Goal: Task Accomplishment & Management: Complete application form

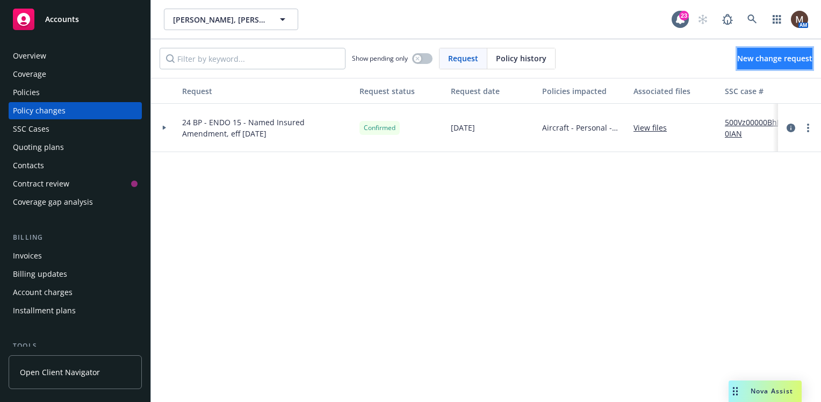
click at [737, 57] on span "New change request" at bounding box center [774, 58] width 75 height 10
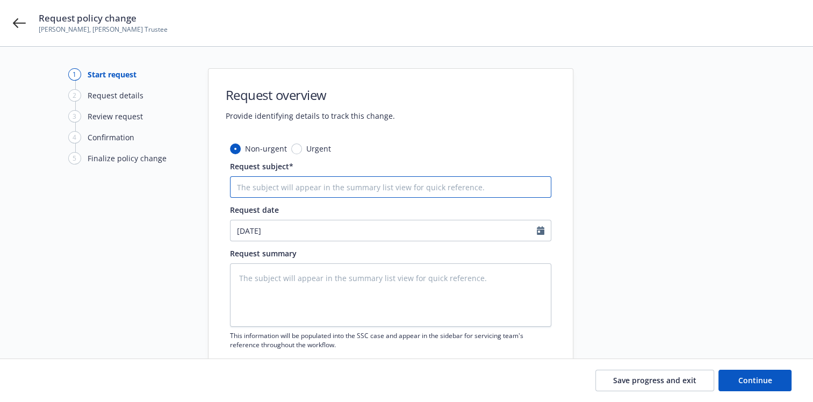
click at [255, 187] on input "Request subject*" at bounding box center [390, 186] width 321 height 21
type textarea "x"
type input "2"
type textarea "x"
type input "25"
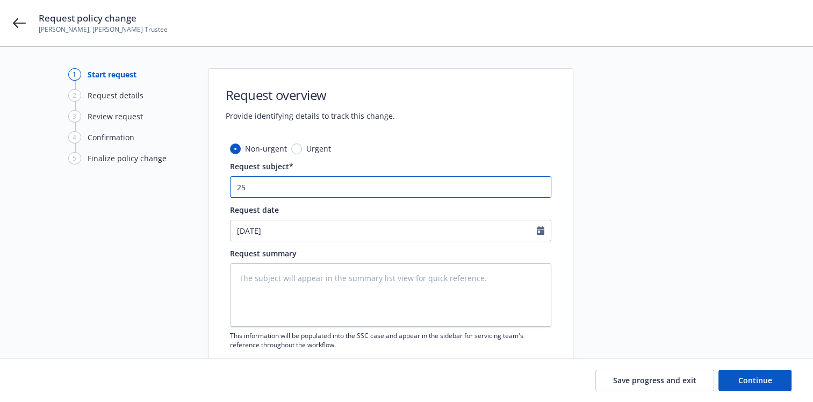
type textarea "x"
type input "25"
type textarea "x"
type input "25 B"
type textarea "x"
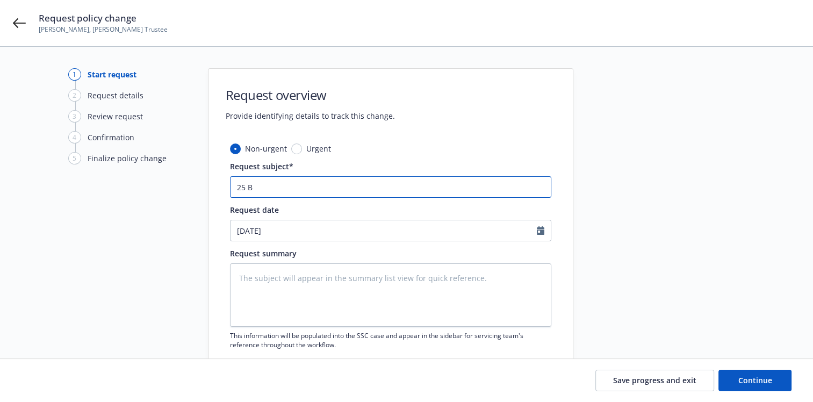
type input "25 BP"
type textarea "x"
type input "25 BP"
type textarea "x"
type input "25 BP -"
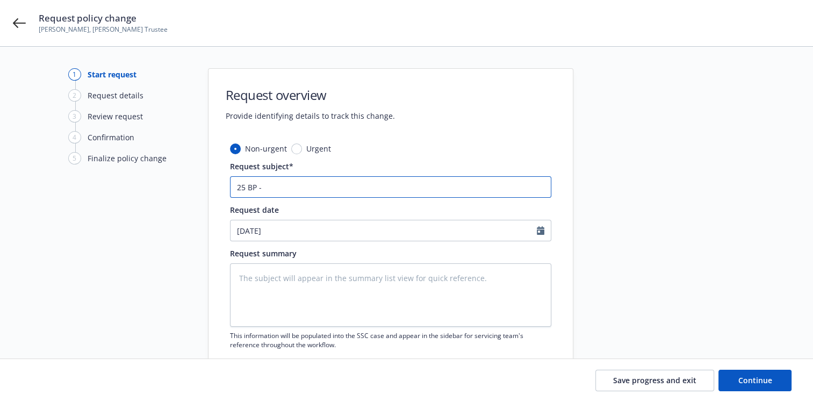
type textarea "x"
type input "25 BP -"
type textarea "x"
type input "25 BP - E"
type textarea "x"
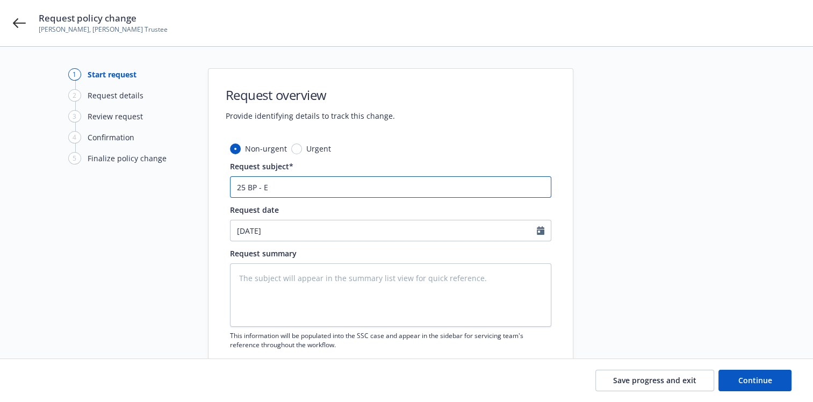
type input "25 BP - EN"
type textarea "x"
type input "25 BP - END"
type textarea "x"
type input "25 BP - ENDO"
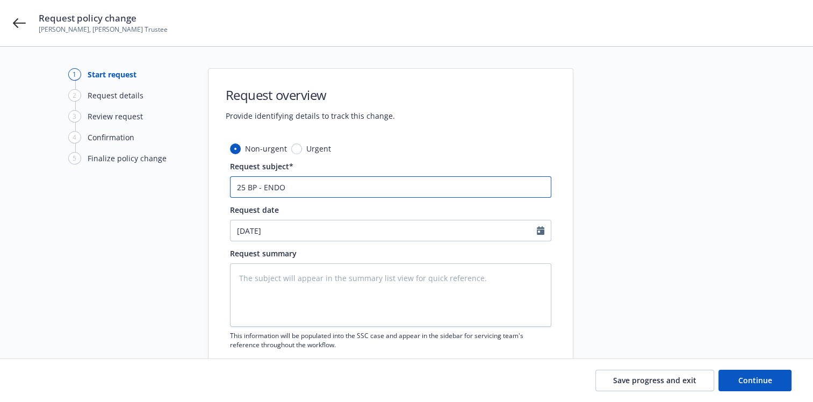
type textarea "x"
type input "25 BP - ENDO"
type textarea "x"
type input "25 BP - ENDO -"
type textarea "x"
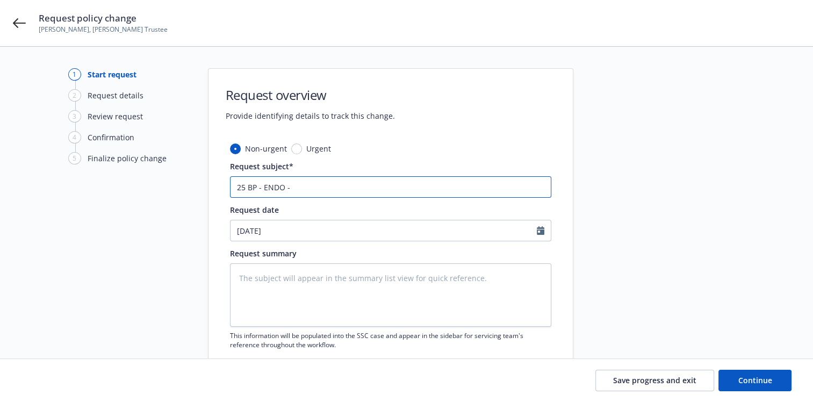
type input "25 BP - ENDO -"
type textarea "x"
type input "25 BP - ENDO - P"
type textarea "x"
type input "25 BP - ENDO - Po"
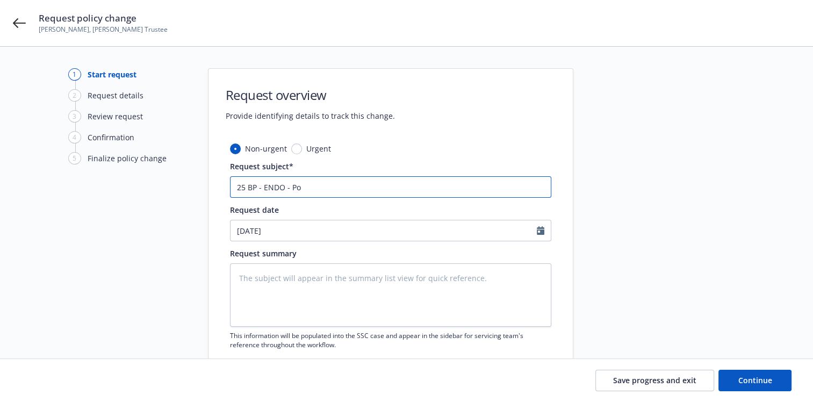
type textarea "x"
type input "25 BP - ENDO - Pol"
type textarea "x"
type input "25 BP - ENDO - Poli"
type textarea "x"
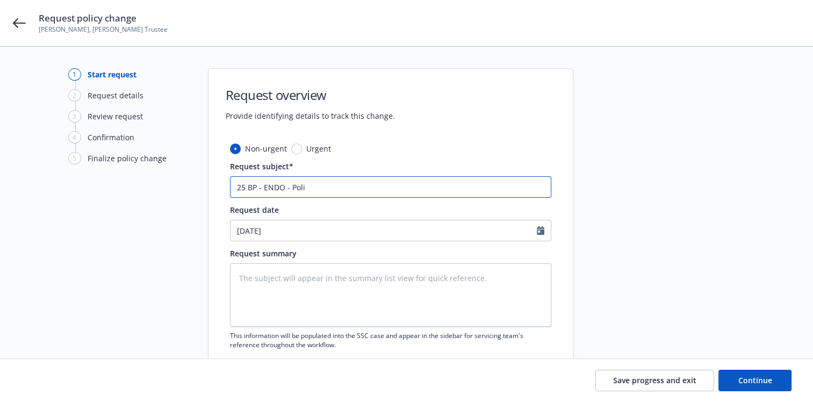
type input "25 BP - ENDO - Polic"
type textarea "x"
type input "25 BP - ENDO - Policy"
type textarea "x"
type input "25 BP - ENDO - Policy"
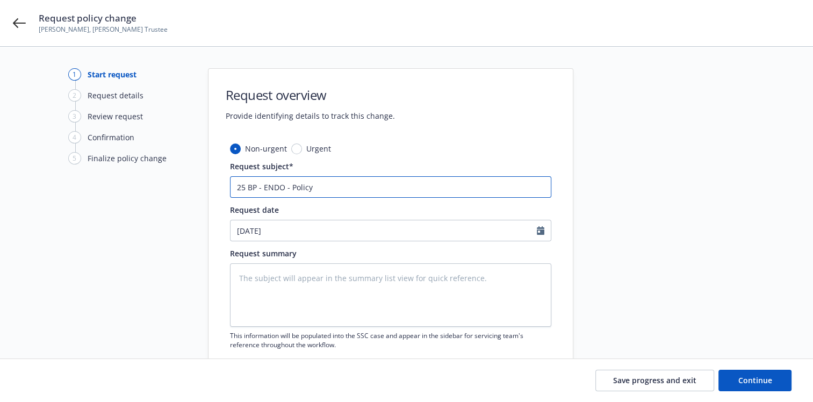
type textarea "x"
type input "25 BP - ENDO - Policy C"
type textarea "x"
type input "25 BP - ENDO - Policy Ca"
type textarea "x"
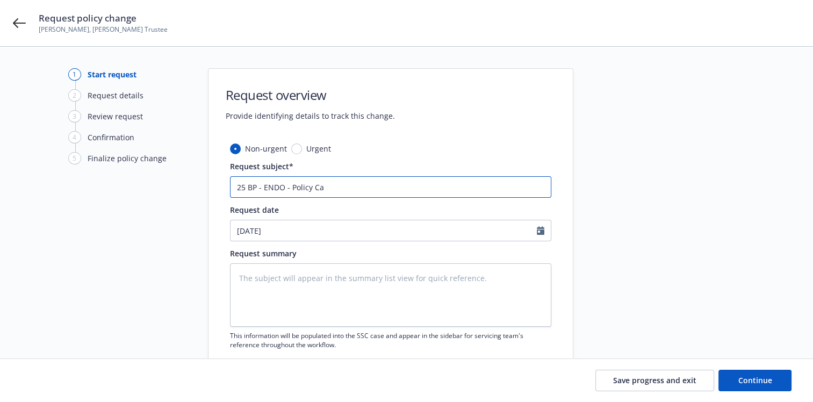
type input "25 BP - ENDO - Policy Can"
type textarea "x"
type input "25 BP - ENDO - Policy Canc"
type textarea "x"
type input "25 BP - ENDO - Policy Cance"
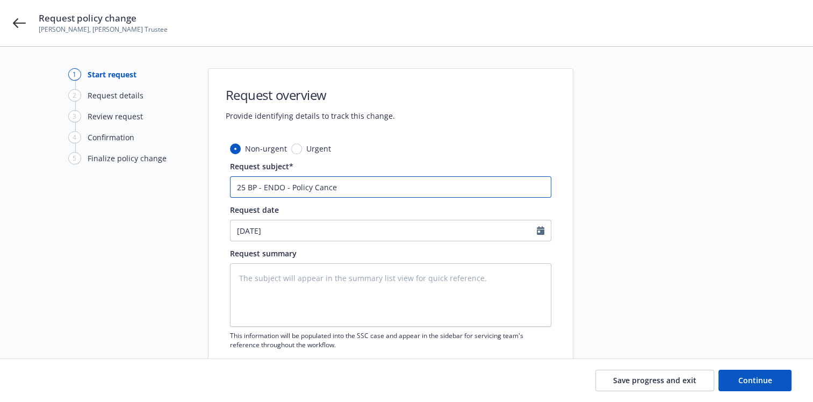
type textarea "x"
type input "25 BP - ENDO - Policy Cancel"
type textarea "x"
type input "25 BP - ENDO - Policy Cancell"
type textarea "x"
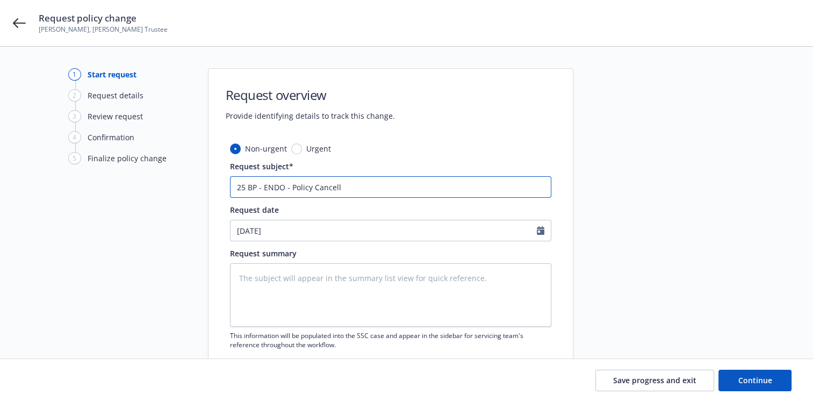
type input "25 BP - ENDO - Policy Cancelle"
type textarea "x"
type input "25 BP - ENDO - Policy Cancelled"
type textarea "x"
type input "25 BP - ENDO - Policy Cancelled,"
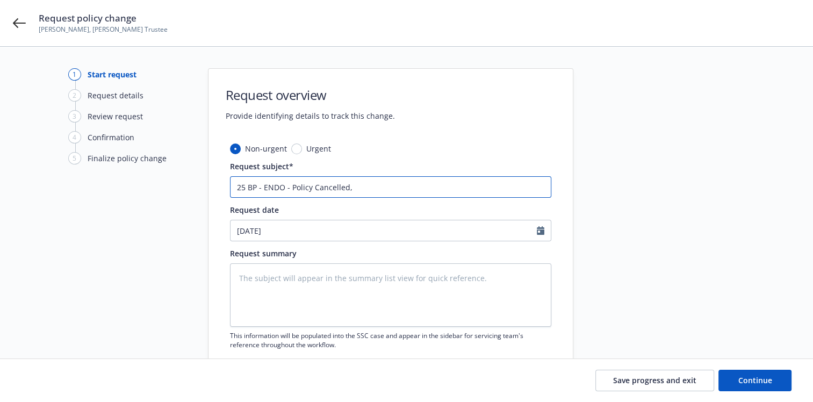
type textarea "x"
type input "25 BP - ENDO - Policy Cancelled,"
type textarea "x"
type input "25 BP - ENDO - Policy Cancelled, R"
type textarea "x"
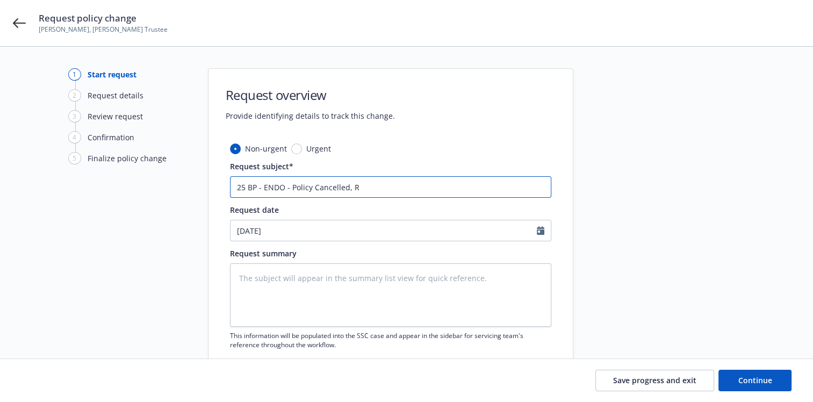
type input "25 BP - ENDO - Policy Cancelled, RP"
type textarea "x"
type input "25 BP - ENDO - Policy Cancelled, RP"
drag, startPoint x: 361, startPoint y: 188, endPoint x: 374, endPoint y: 188, distance: 12.9
click at [361, 188] on input "25 BP - ENDO - Policy Cancelled, RP" at bounding box center [390, 186] width 321 height 21
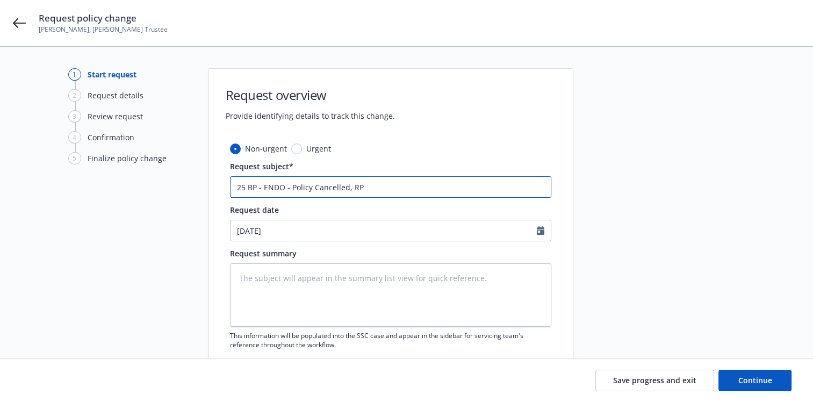
type textarea "x"
type input "25 BP - ENDO - Policy Cancelled, RP $"
type textarea "x"
type input "25 BP - ENDO - Policy Cancelled, RP $1"
type textarea "x"
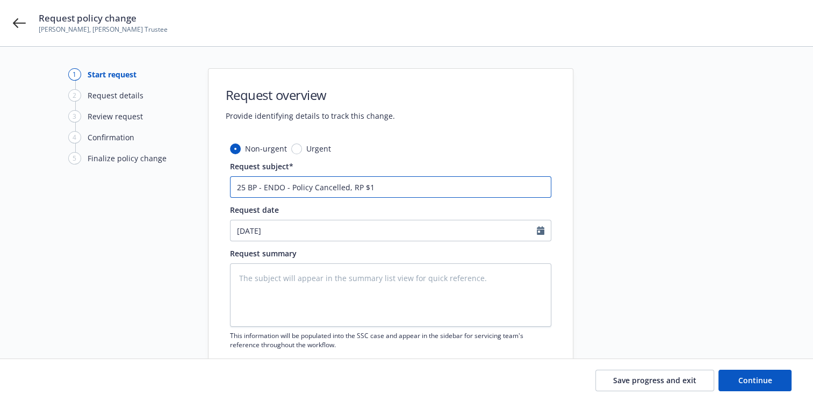
type input "25 BP - ENDO - Policy Cancelled, RP $1,"
type textarea "x"
type input "25 BP - ENDO - Policy Cancelled, RP $1,8"
type textarea "x"
type input "25 BP - ENDO - Policy Cancelled, RP $1,80"
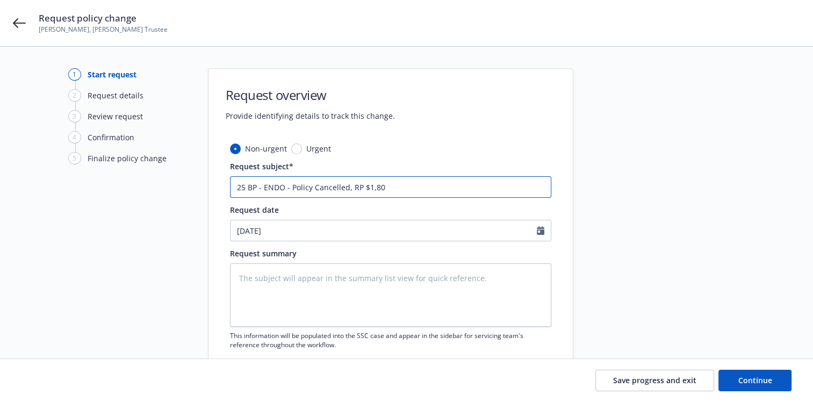
type textarea "x"
type input "25 BP - ENDO - Policy Cancelled, RP $1,805"
type textarea "x"
type input "25 BP - ENDO - Policy Cancelled, RP $1,805,"
type textarea "x"
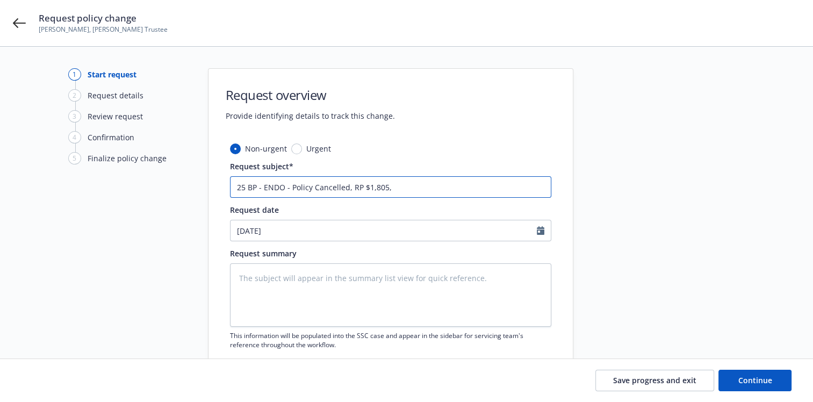
type input "25 BP - ENDO - Policy Cancelled, RP $1,805,"
type textarea "x"
type input "25 BP - ENDO - Policy Cancelled, RP $1,805, e"
type textarea "x"
type input "25 BP - ENDO - Policy Cancelled, RP $1,805, ef"
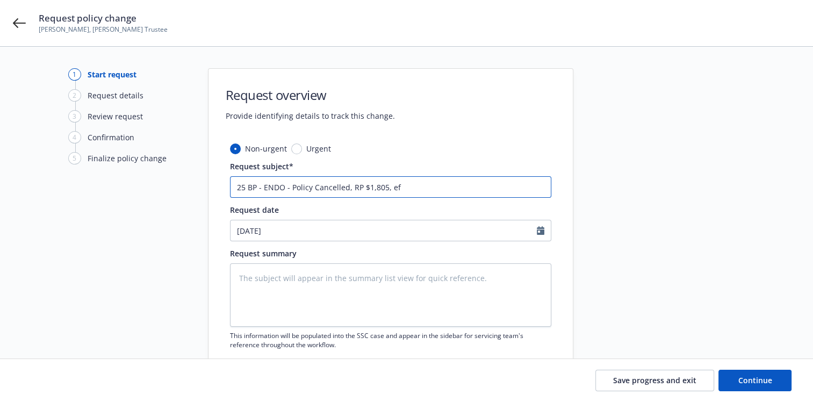
type textarea "x"
type input "25 BP - ENDO - Policy Cancelled, RP $1,805, eff"
type textarea "x"
type input "25 BP - ENDO - Policy Cancelled, RP $1,805, eff"
type textarea "x"
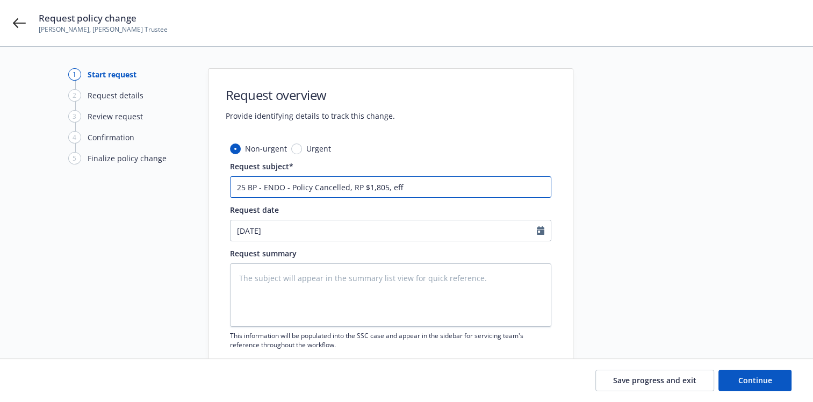
type input "25 BP - ENDO - Policy Cancelled, RP $1,805, eff 0"
type textarea "x"
type input "25 BP - ENDO - Policy Cancelled, RP $1,805, eff 09"
type textarea "x"
type input "25 BP - ENDO - Policy Cancelled, RP $1,805, eff 09."
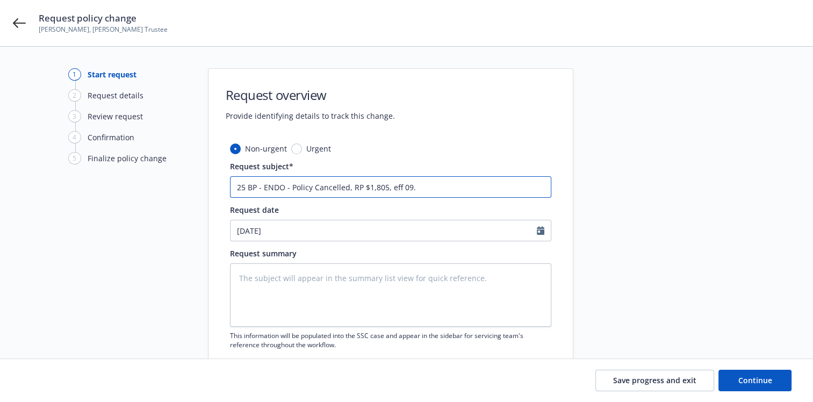
type textarea "x"
type input "25 BP - ENDO - Policy Cancelled, RP $1,805, eff 09.0"
type textarea "x"
type input "25 BP - ENDO - Policy Cancelled, RP $1,805, eff 09.05"
type textarea "x"
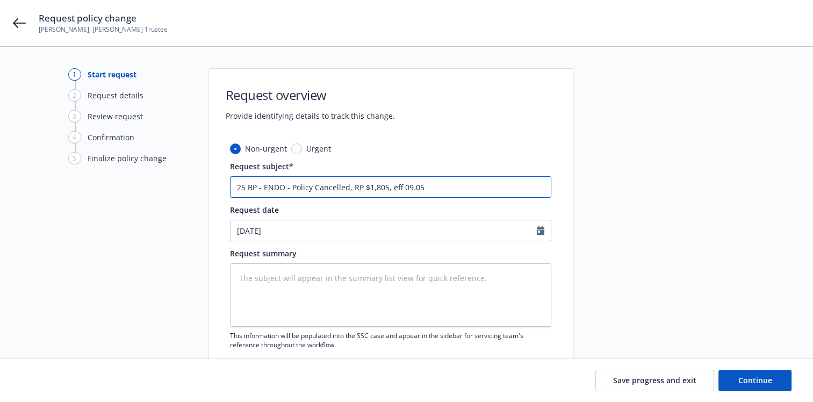
type input "25 BP - ENDO - Policy Cancelled, RP $1,805, eff 09.05."
type textarea "x"
type input "25 BP - ENDO - Policy Cancelled, RP $1,805, eff 09.05.2"
type textarea "x"
type input "25 BP - ENDO - Policy Cancelled, RP $1,805, eff [DATE]"
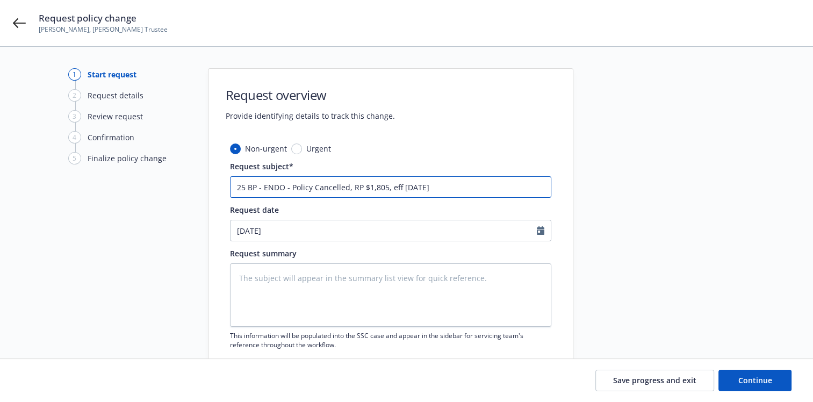
type textarea "x"
type input "25 BP - ENDO - Policy Cancelled, RP $1,805, eff 09.05.202"
type textarea "x"
drag, startPoint x: 451, startPoint y: 186, endPoint x: 220, endPoint y: 194, distance: 230.5
click at [220, 194] on div "Non-urgent Urgent Request subject* 25 BP - ENDO - Policy Cancelled, RP $1,805, …" at bounding box center [390, 272] width 364 height 258
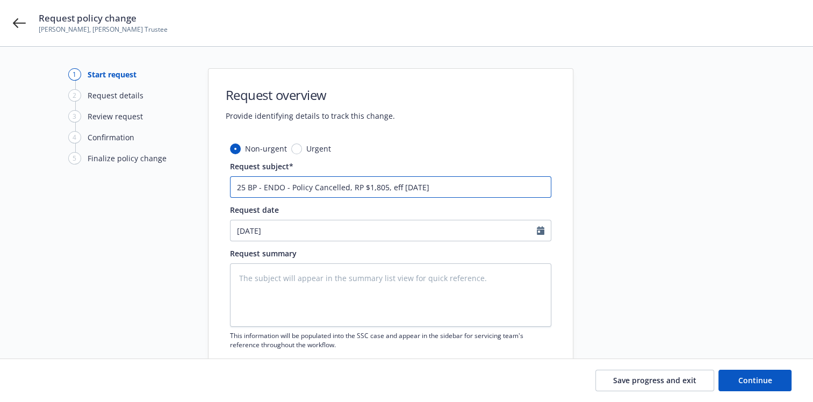
type input "25 BP - ENDO - Policy Cancelled, RP $1,805, eff [DATE]"
click at [271, 274] on textarea at bounding box center [390, 294] width 321 height 63
paste textarea "25 BP - ENDO - Policy Cancelled, RP $1,805, eff [DATE]"
type textarea "x"
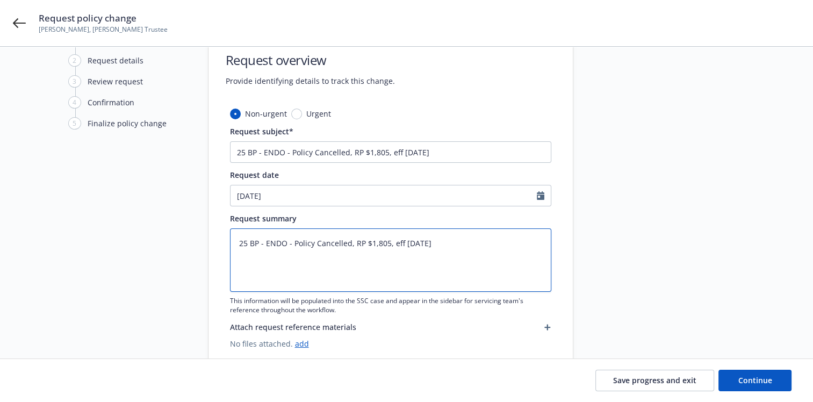
scroll to position [54, 0]
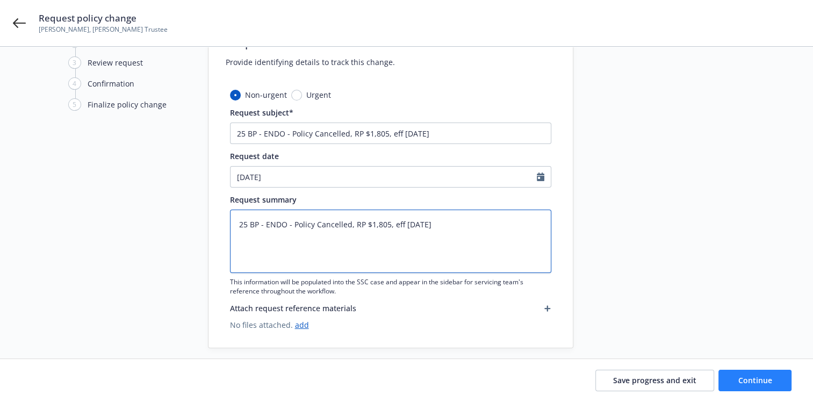
type textarea "25 BP - ENDO - Policy Cancelled, RP $1,805, eff [DATE]"
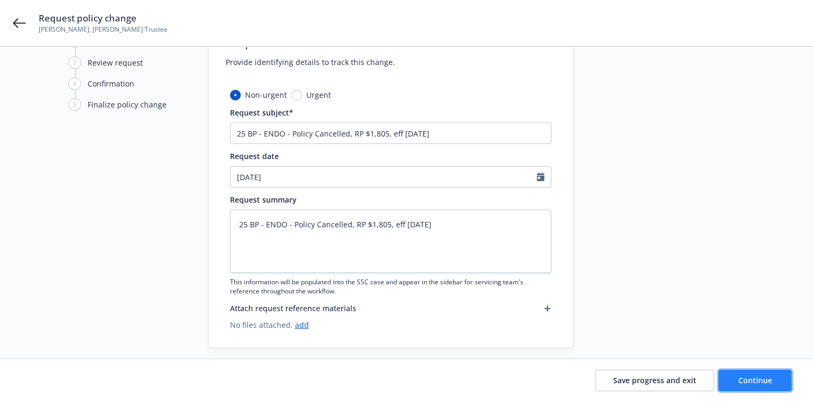
click at [743, 379] on span "Continue" at bounding box center [755, 380] width 34 height 10
type textarea "x"
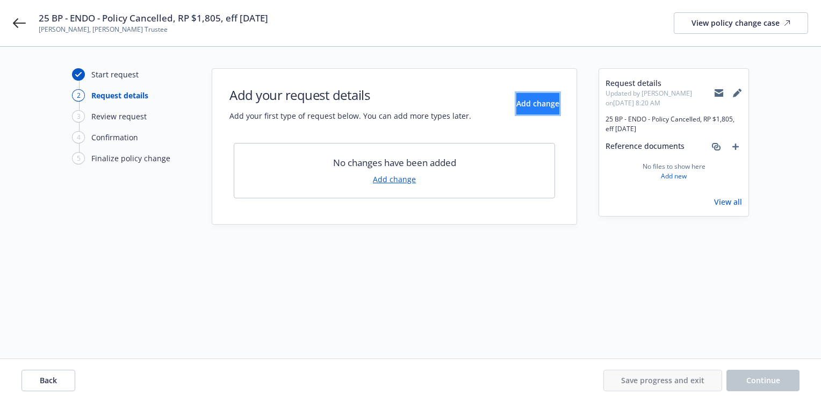
click at [541, 102] on span "Add change" at bounding box center [537, 103] width 43 height 10
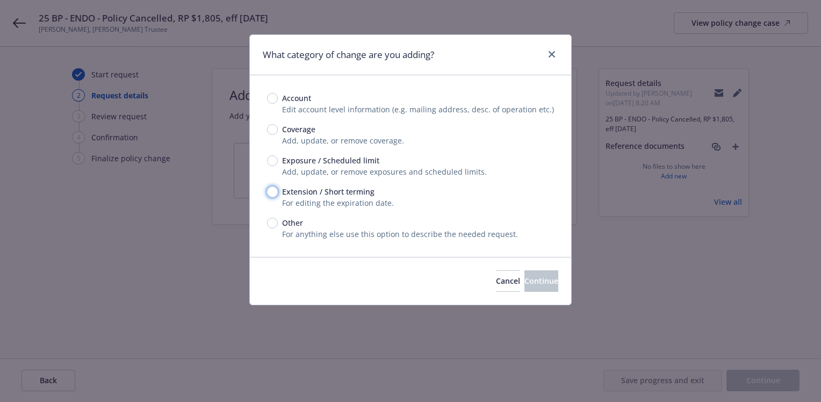
click at [271, 191] on input "Extension / Short terming" at bounding box center [272, 191] width 11 height 11
radio input "true"
click at [524, 280] on span "Continue" at bounding box center [541, 280] width 34 height 10
type textarea "x"
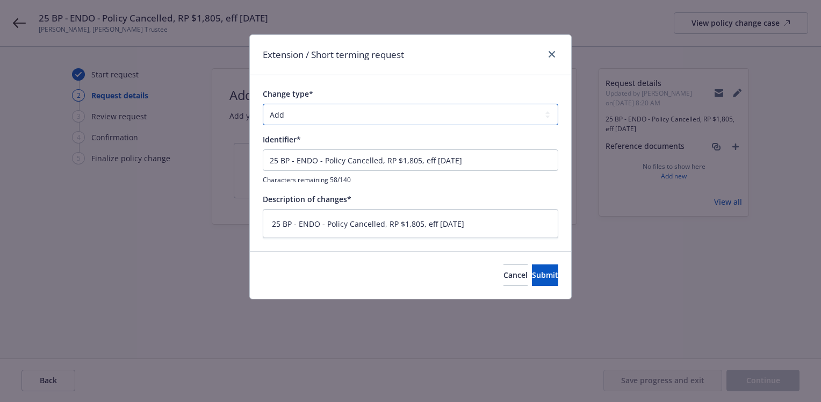
click at [550, 117] on select "Add Audit Change Remove" at bounding box center [410, 114] width 295 height 21
select select "REMOVE"
click at [263, 104] on select "Add Audit Change Remove" at bounding box center [410, 114] width 295 height 21
click at [532, 272] on span "Submit" at bounding box center [545, 275] width 26 height 10
type textarea "x"
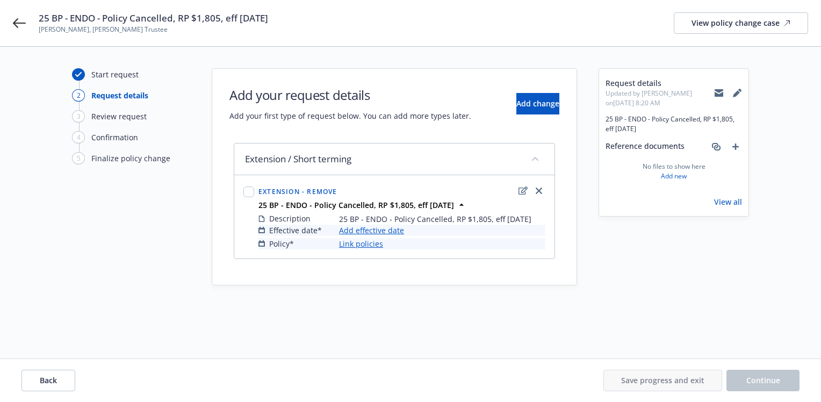
click at [377, 227] on link "Add effective date" at bounding box center [371, 229] width 65 height 11
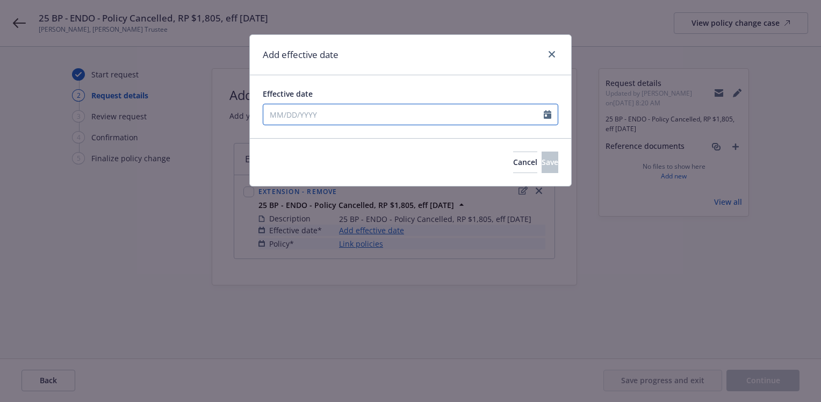
click at [548, 115] on icon "Calendar" at bounding box center [547, 114] width 8 height 9
select select "9"
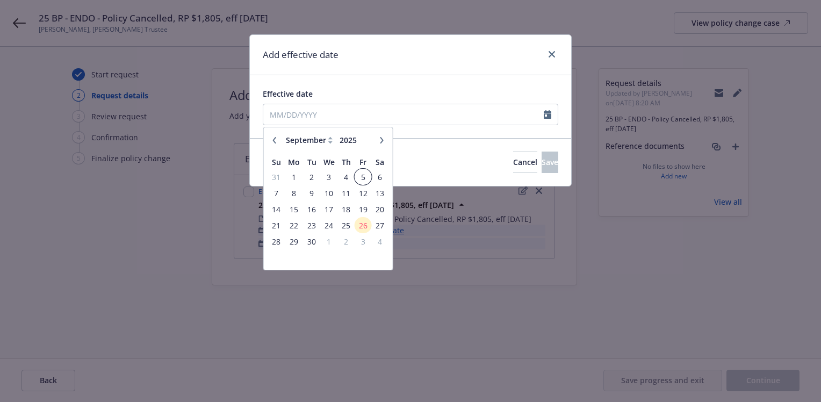
click at [362, 174] on span "5" at bounding box center [363, 176] width 14 height 13
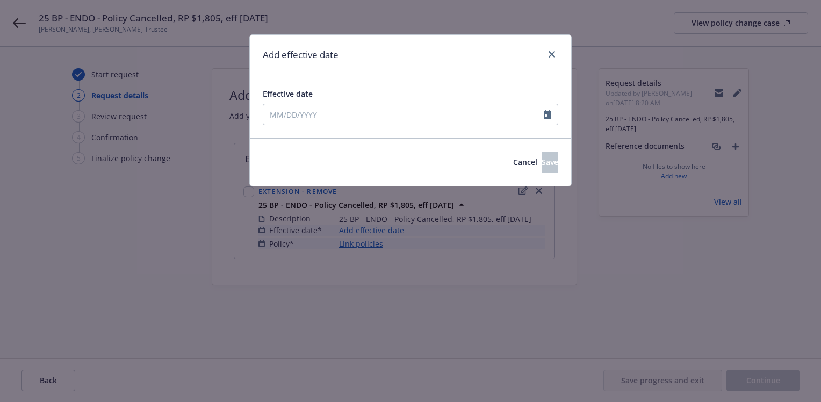
type input "[DATE]"
click at [541, 158] on span "Save" at bounding box center [549, 162] width 17 height 10
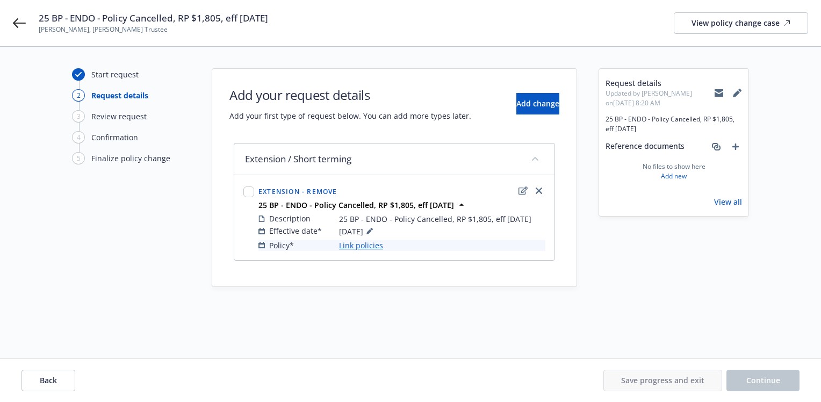
click at [362, 242] on link "Link policies" at bounding box center [361, 245] width 44 height 11
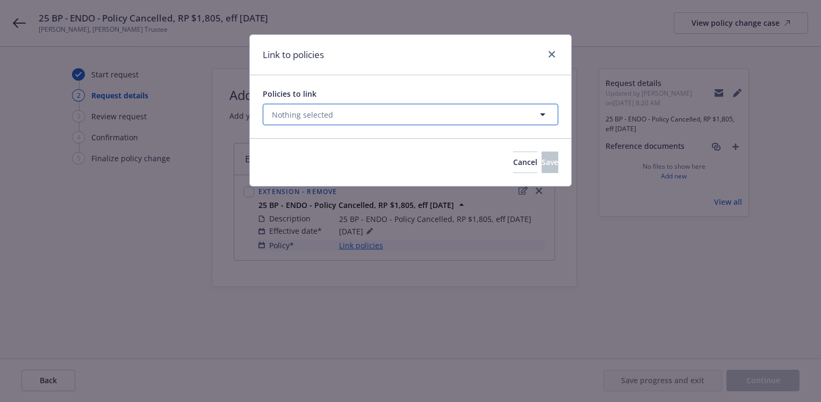
click at [542, 114] on icon "button" at bounding box center [542, 114] width 5 height 3
select select "ACTIVE"
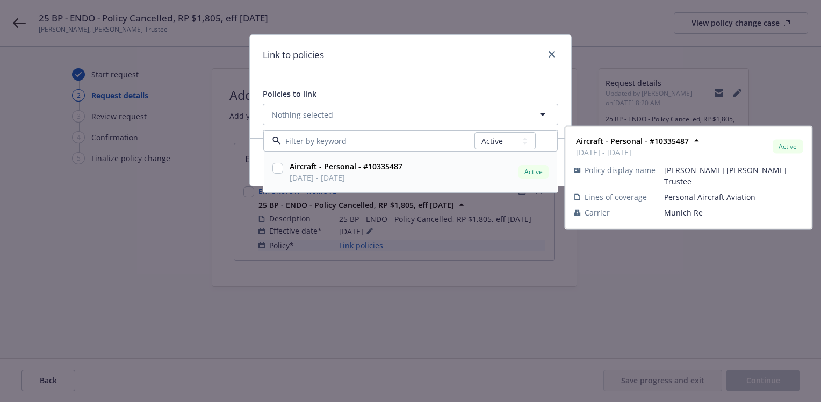
click at [277, 168] on input "checkbox" at bounding box center [277, 168] width 11 height 11
checkbox input "true"
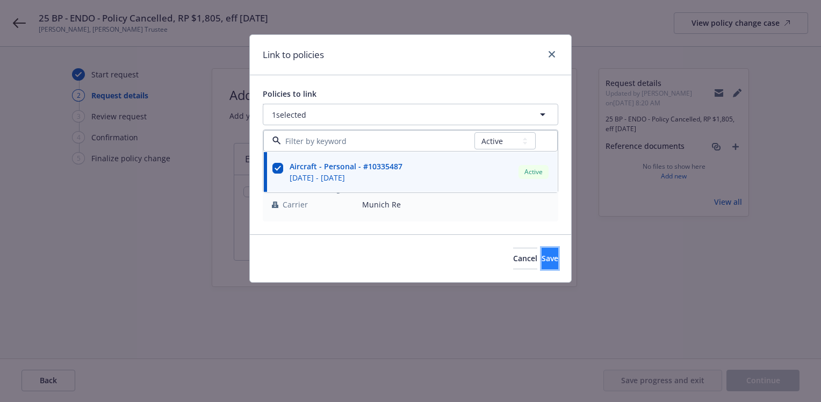
click at [541, 260] on span "Save" at bounding box center [549, 258] width 17 height 10
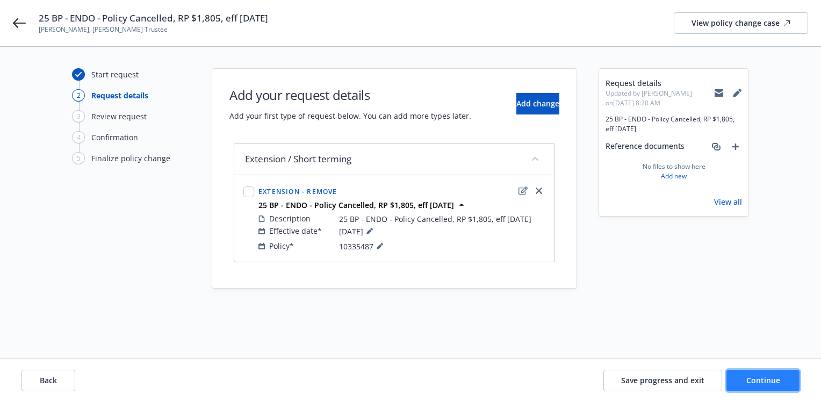
click at [756, 379] on span "Continue" at bounding box center [763, 380] width 34 height 10
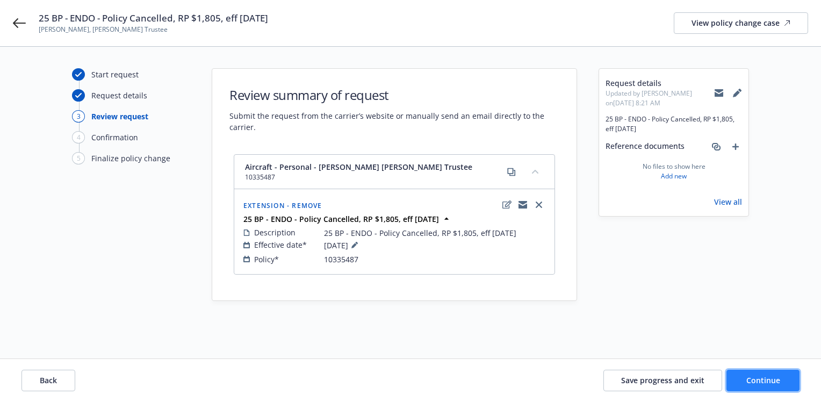
click at [746, 378] on span "Continue" at bounding box center [763, 380] width 34 height 10
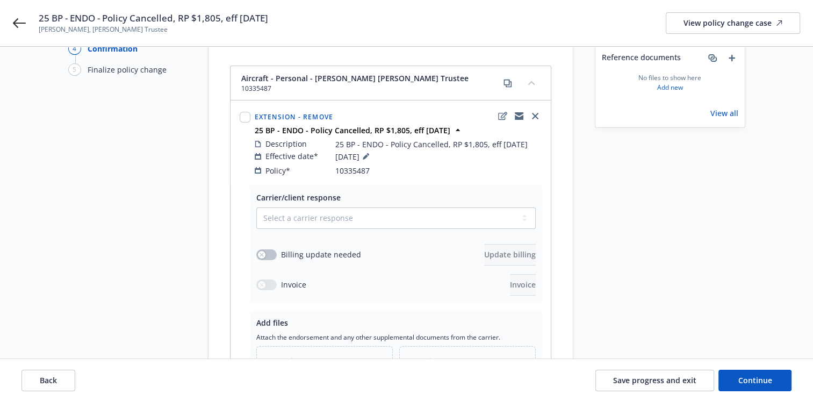
scroll to position [107, 0]
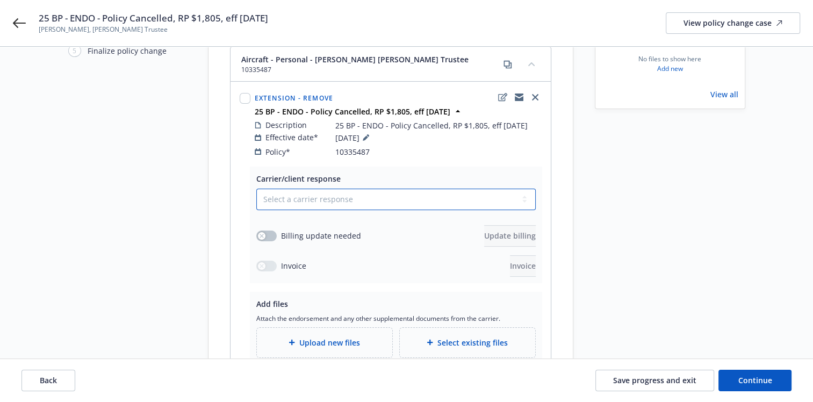
drag, startPoint x: 526, startPoint y: 190, endPoint x: 472, endPoint y: 196, distance: 54.6
click at [526, 190] on select "Select a carrier response Accepted Accepted with revision No endorsement needed…" at bounding box center [395, 198] width 279 height 21
select select "ACCEPTED"
click at [256, 188] on select "Select a carrier response Accepted Accepted with revision No endorsement needed…" at bounding box center [395, 198] width 279 height 21
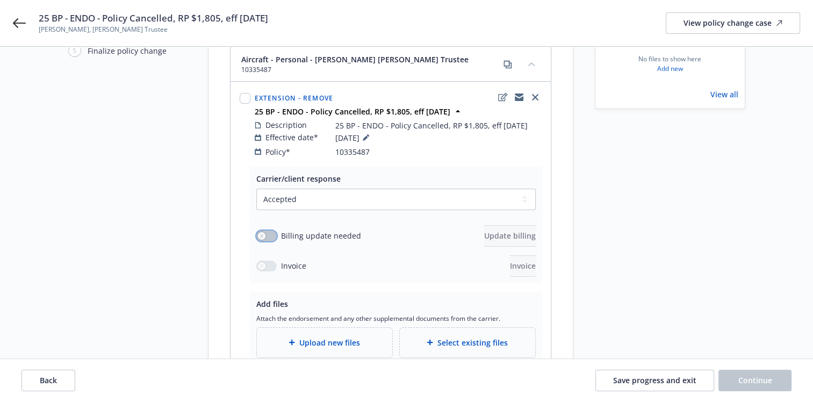
click at [266, 230] on button "button" at bounding box center [266, 235] width 20 height 11
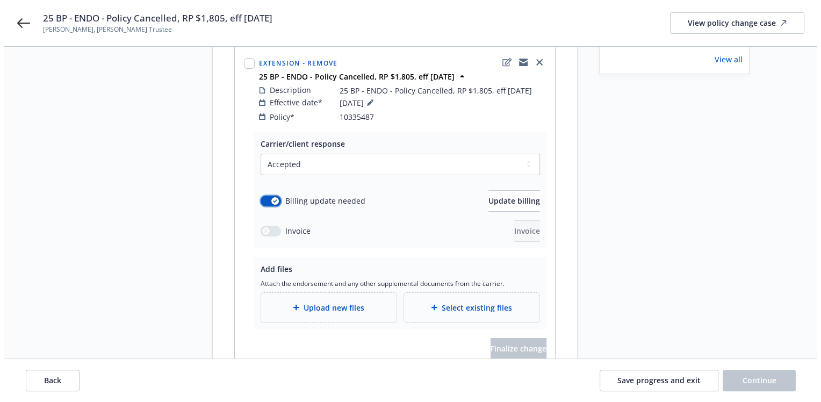
scroll to position [161, 0]
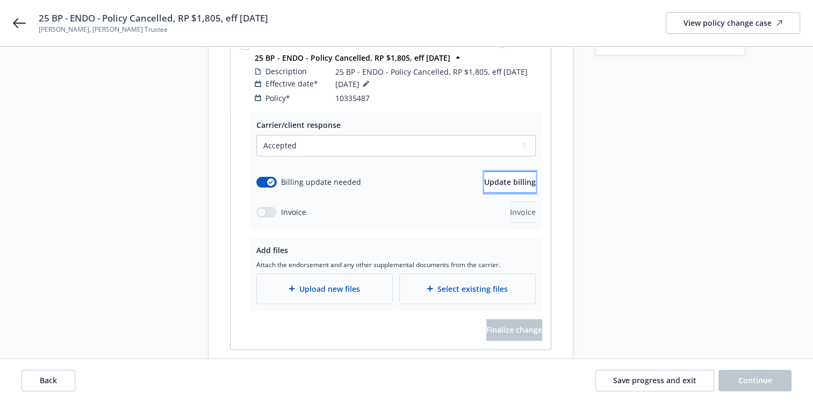
click at [501, 177] on span "Update billing" at bounding box center [510, 182] width 52 height 10
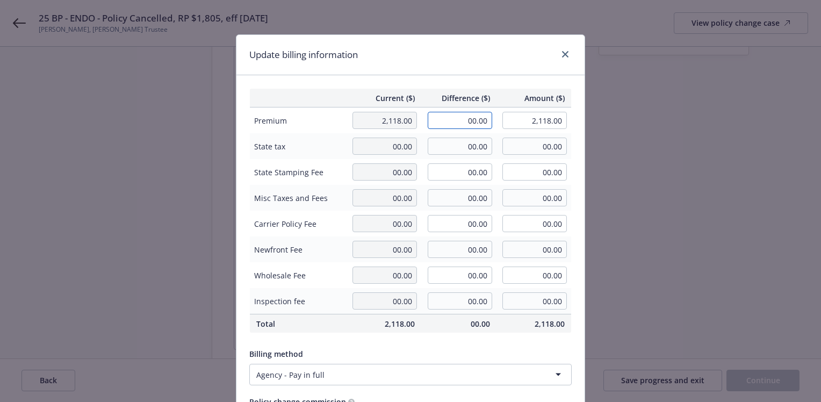
click at [460, 117] on input "00.00" at bounding box center [459, 120] width 64 height 17
type input "1,805.00"
type input "3,923.00"
type input "270.75"
click at [448, 188] on td "00.00" at bounding box center [458, 198] width 75 height 26
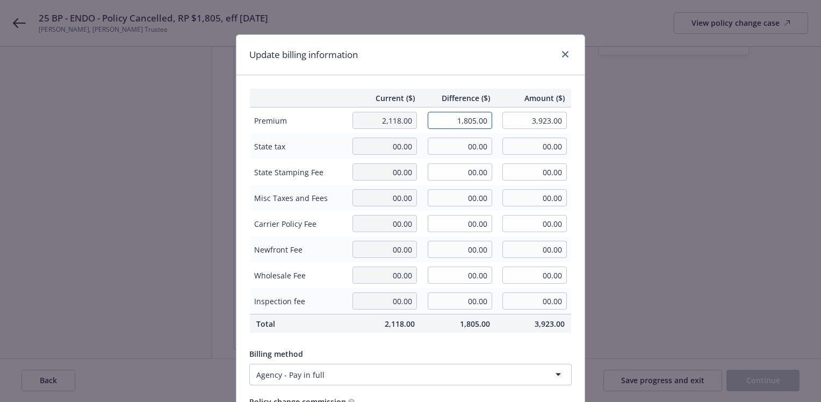
click at [455, 119] on input "1,805.00" at bounding box center [459, 120] width 64 height 17
type input "-1,805.00"
type input "313.00"
type input "-270.75"
click at [450, 207] on td "00.00" at bounding box center [458, 198] width 75 height 26
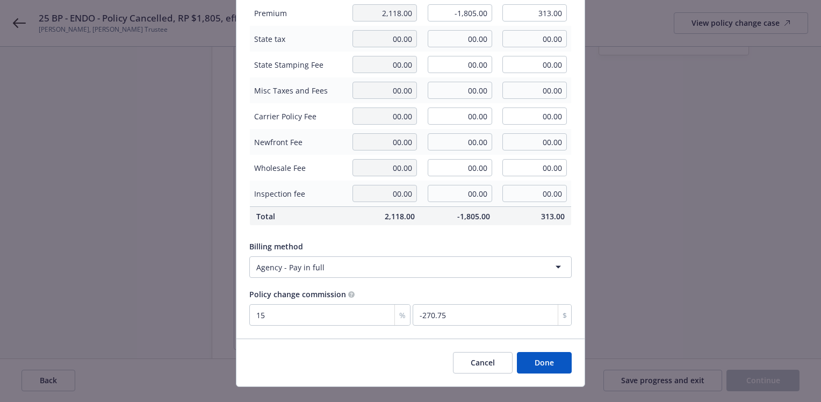
scroll to position [126, 0]
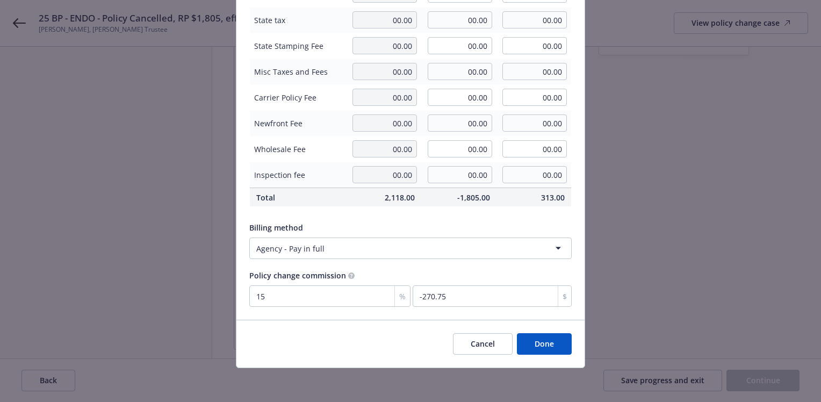
click at [542, 339] on button "Done" at bounding box center [544, 343] width 55 height 21
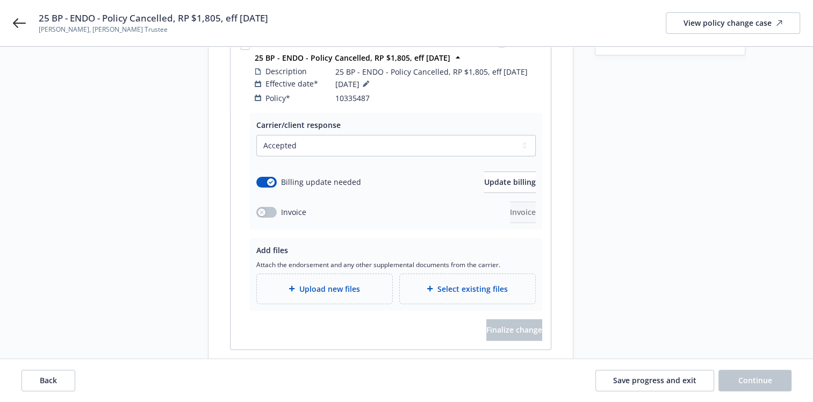
click at [300, 283] on span "Upload new files" at bounding box center [329, 288] width 61 height 11
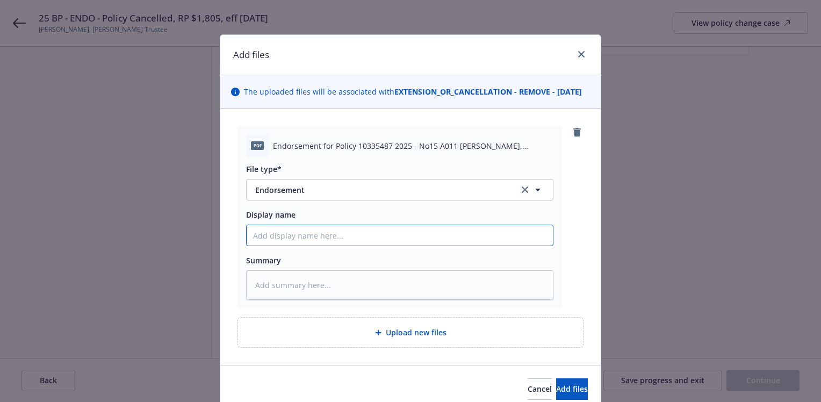
click at [269, 245] on input "Display name" at bounding box center [399, 235] width 306 height 20
paste input "25 BP - ENDO - Policy Cancelled, RP $1,805, eff [DATE]"
type textarea "x"
type input "25 BP - ENDO - Policy Cancelled, RP $1,805, eff [DATE]"
click at [291, 288] on textarea at bounding box center [399, 285] width 307 height 30
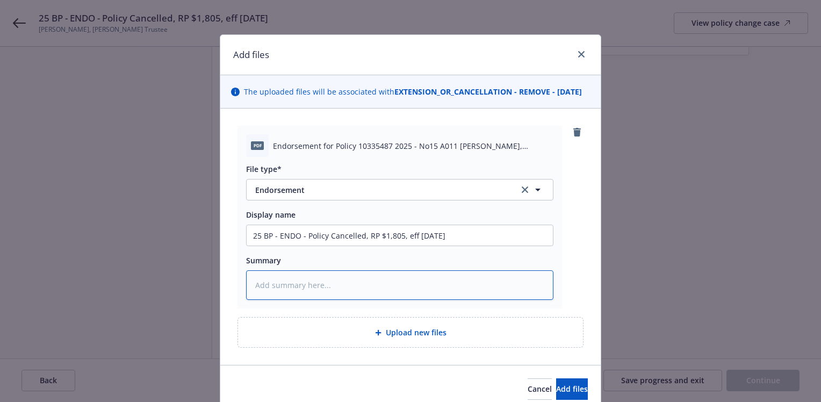
paste textarea "25 BP - ENDO - Policy Cancelled, RP $1,805, eff [DATE]"
type textarea "x"
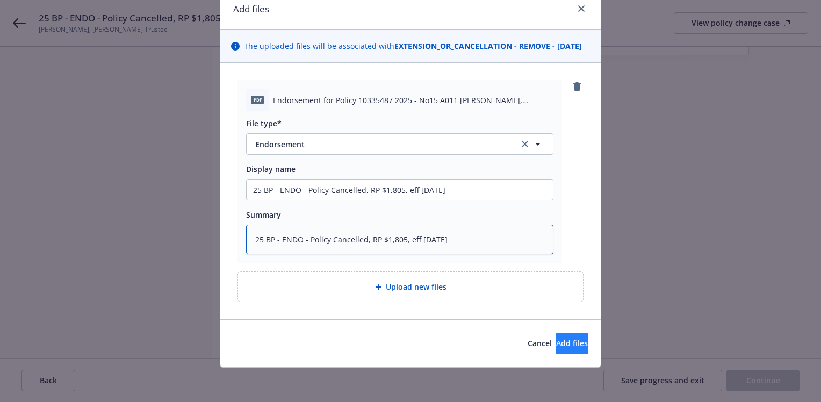
type textarea "25 BP - ENDO - Policy Cancelled, RP $1,805, eff [DATE]"
click at [556, 343] on span "Add files" at bounding box center [572, 343] width 32 height 10
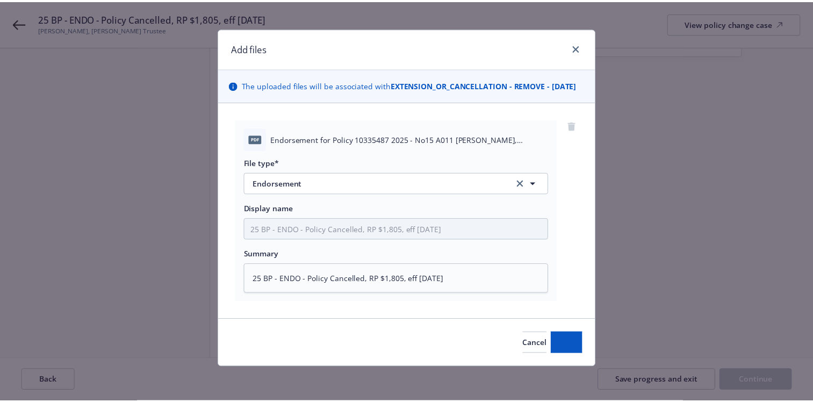
scroll to position [17, 0]
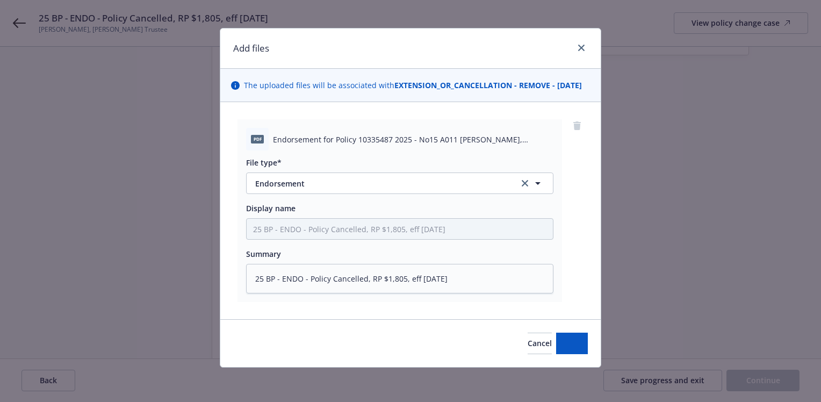
type textarea "x"
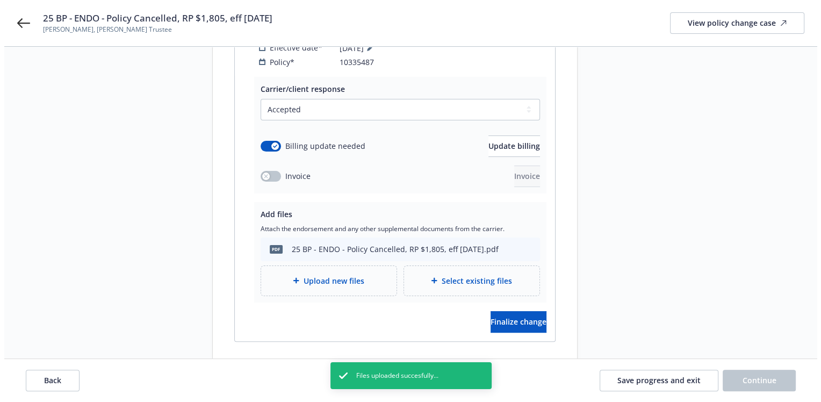
scroll to position [215, 0]
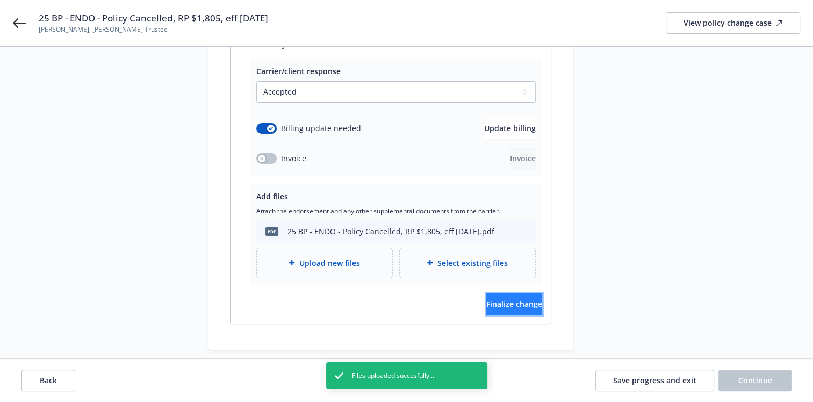
click at [513, 299] on span "Finalize change" at bounding box center [514, 304] width 56 height 10
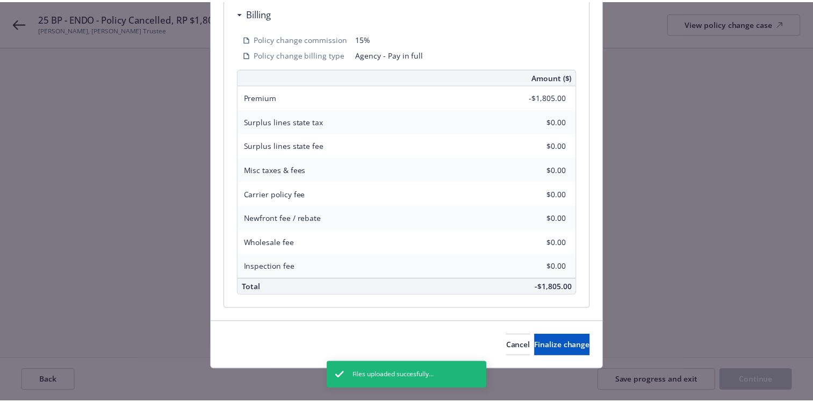
scroll to position [323, 0]
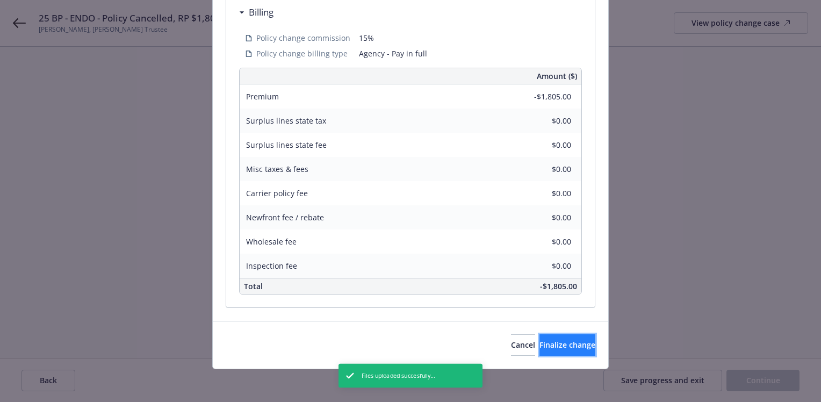
click at [554, 340] on span "Finalize change" at bounding box center [567, 344] width 56 height 10
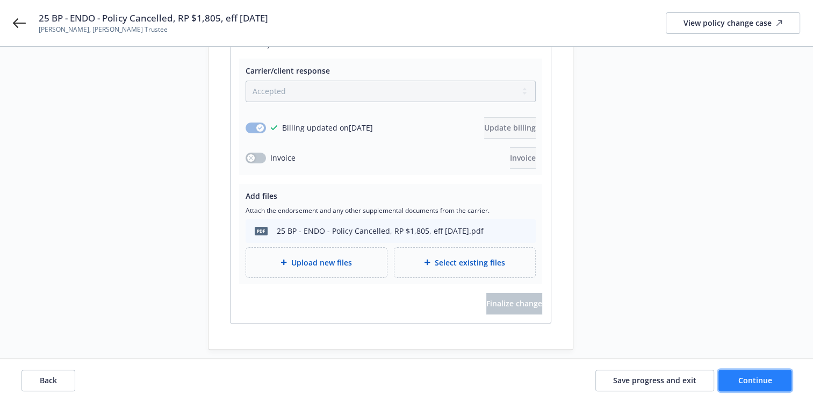
click at [758, 376] on span "Continue" at bounding box center [755, 380] width 34 height 10
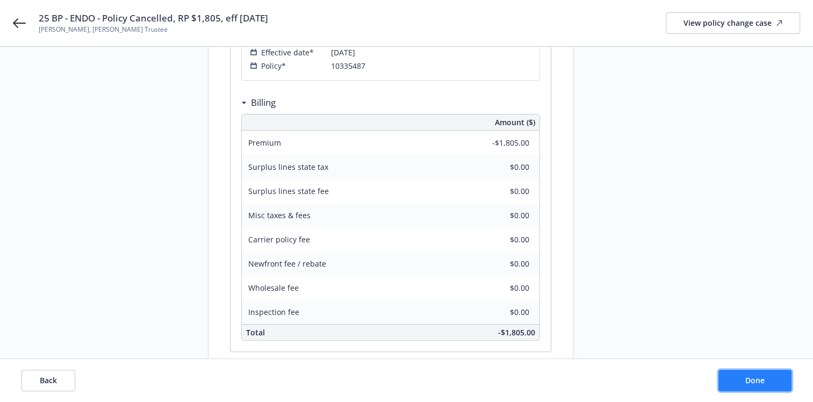
click at [765, 377] on button "Done" at bounding box center [754, 379] width 73 height 21
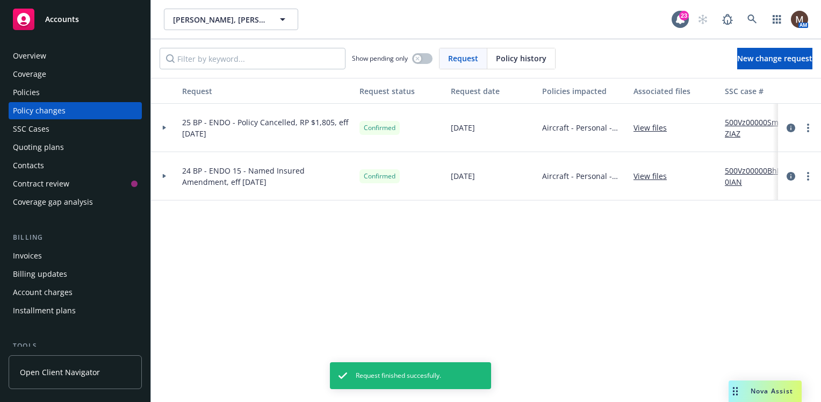
click at [28, 90] on div "Policies" at bounding box center [26, 92] width 27 height 17
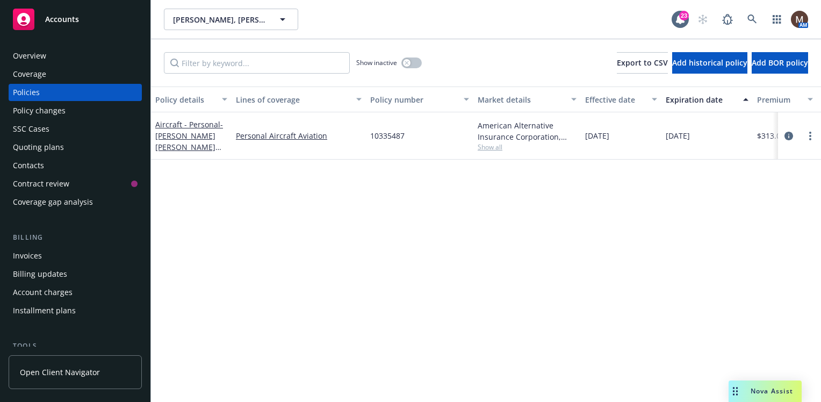
click at [32, 252] on div "Invoices" at bounding box center [27, 255] width 29 height 17
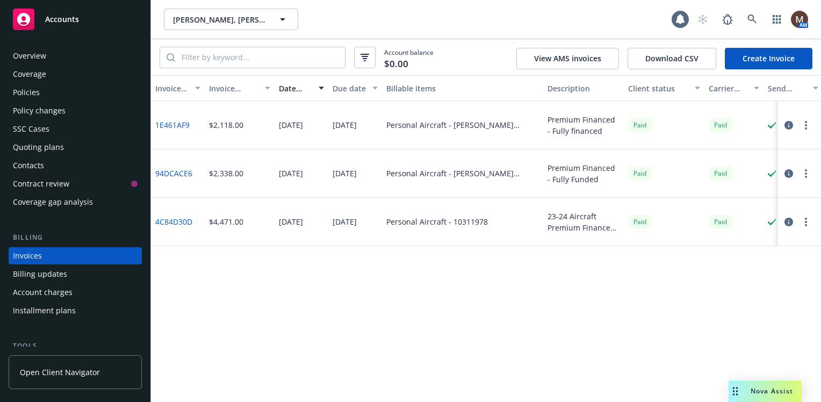
scroll to position [38, 0]
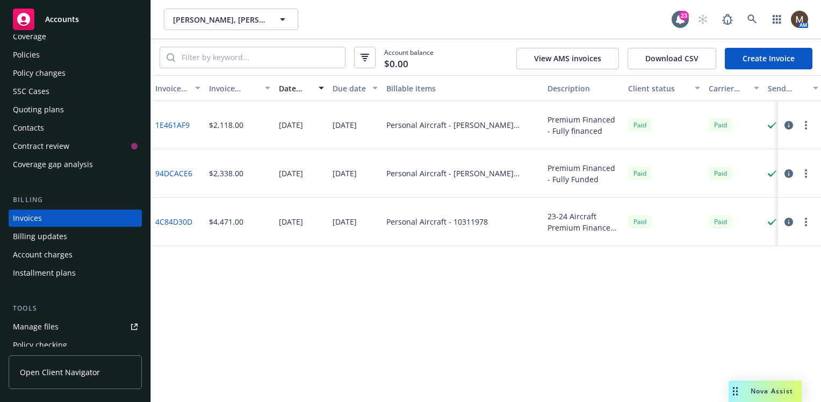
click at [175, 122] on link "1E461AF9" at bounding box center [172, 124] width 34 height 11
click at [749, 54] on link "Create Invoice" at bounding box center [768, 58] width 88 height 21
